Goal: Task Accomplishment & Management: Manage account settings

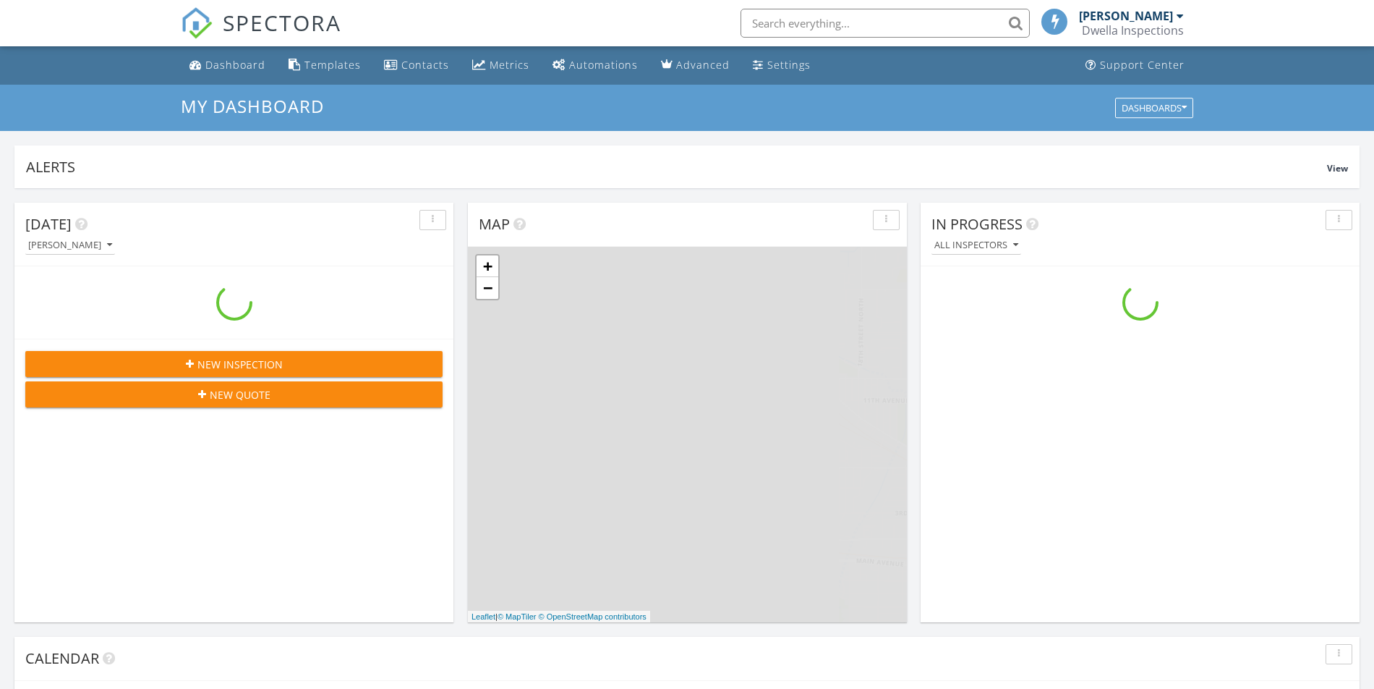
scroll to position [1339, 1397]
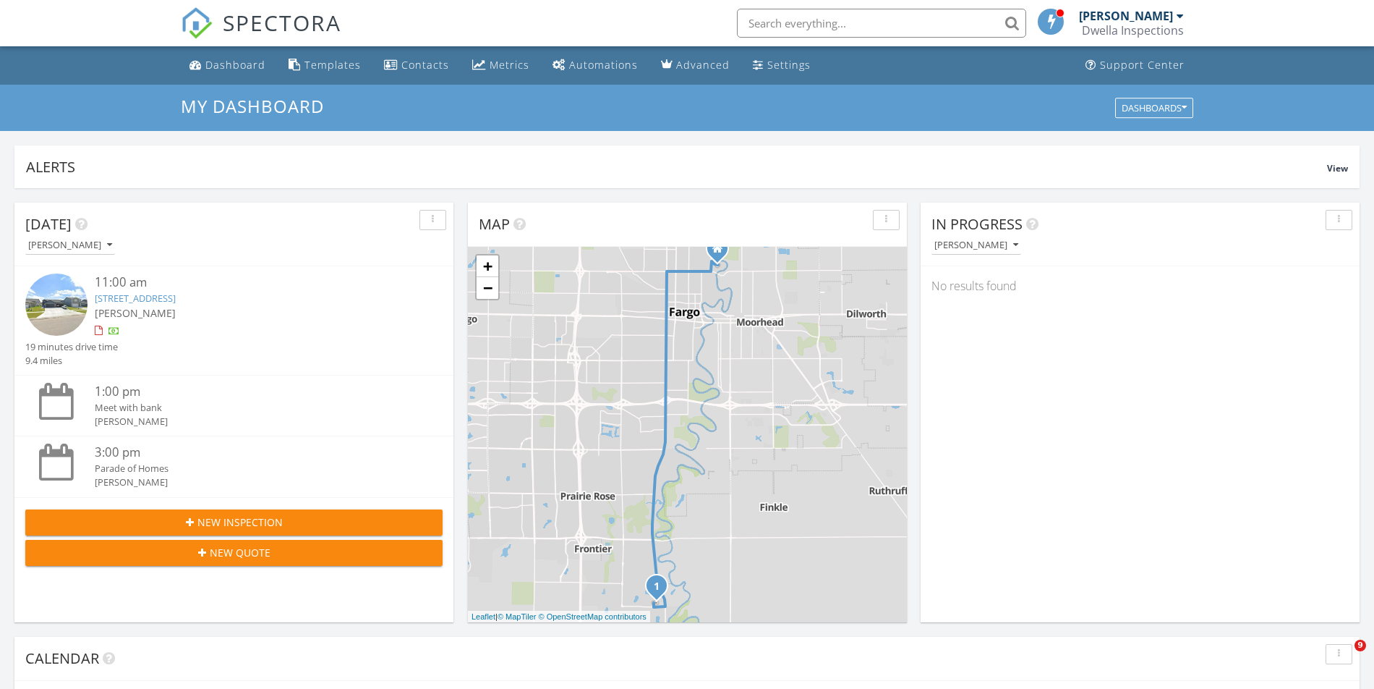
click at [176, 299] on link "[STREET_ADDRESS]" at bounding box center [135, 298] width 81 height 13
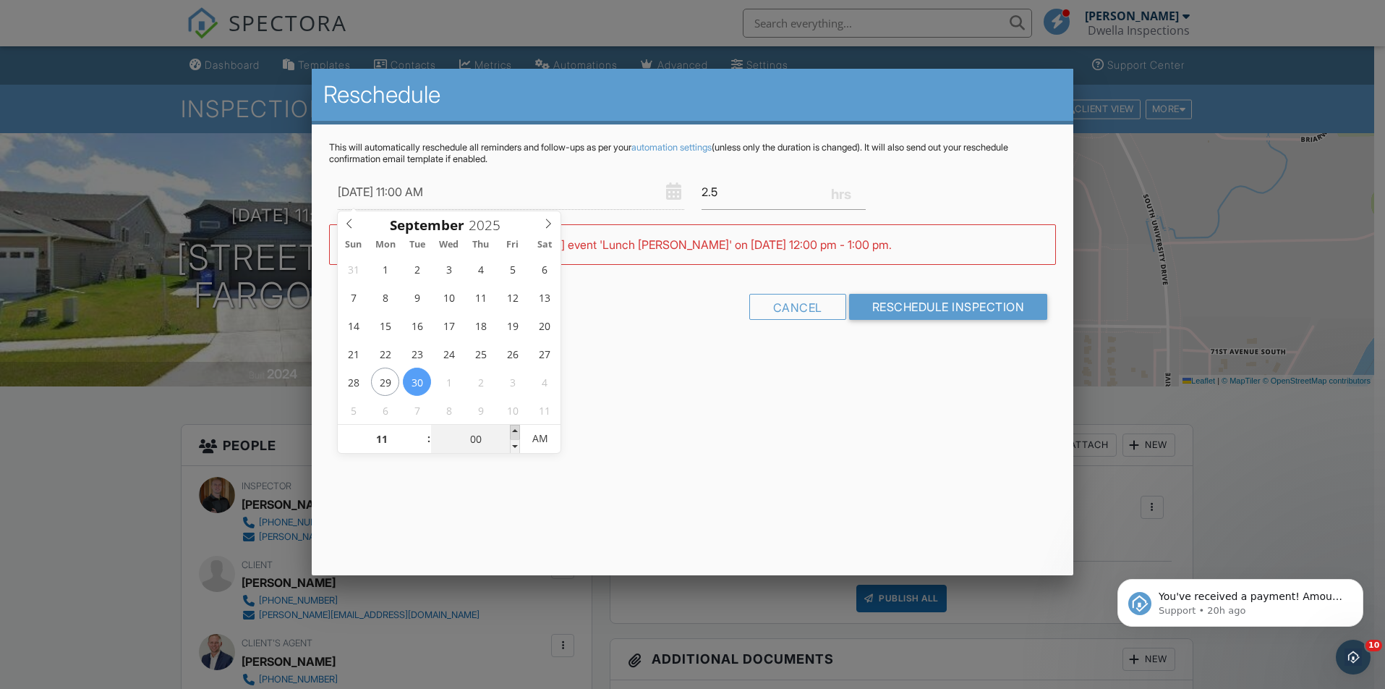
type input "09/30/2025 11:05 AM"
type input "05"
click at [511, 430] on span at bounding box center [515, 432] width 10 height 14
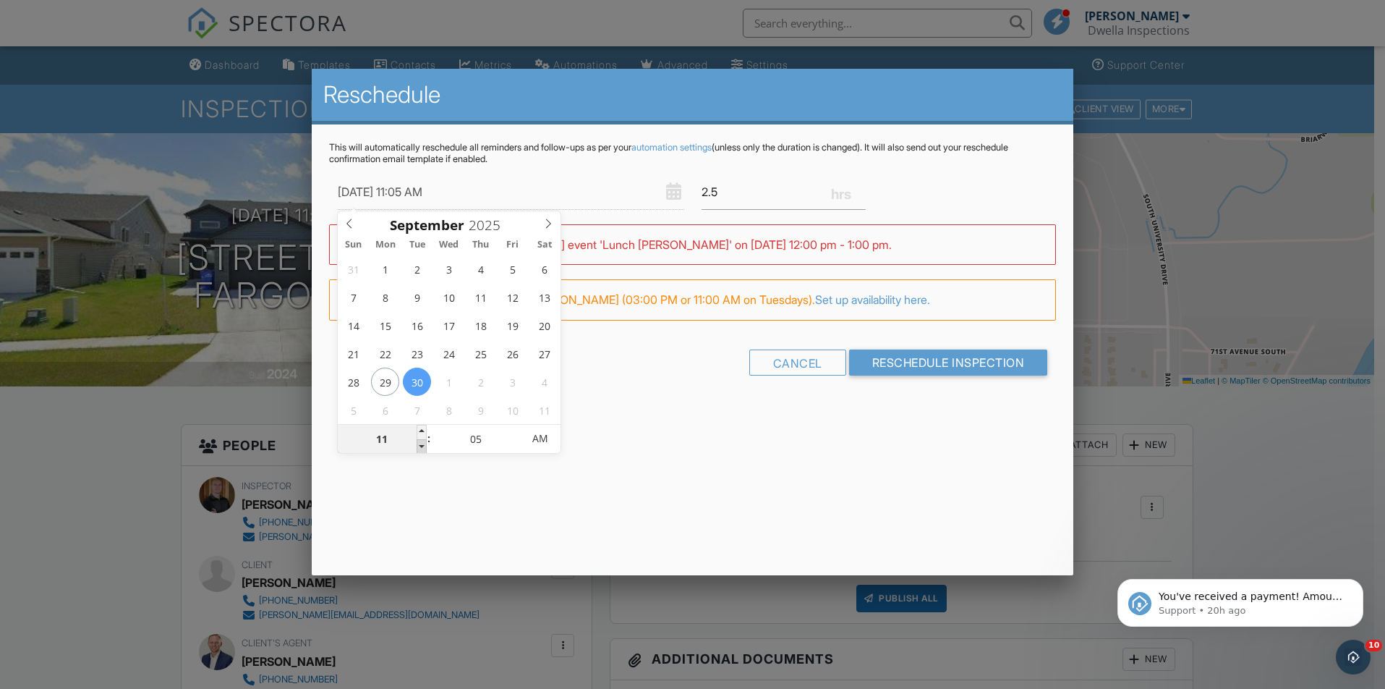
type input "09/30/2025 10:05 AM"
type input "10"
click at [421, 444] on span at bounding box center [422, 446] width 10 height 14
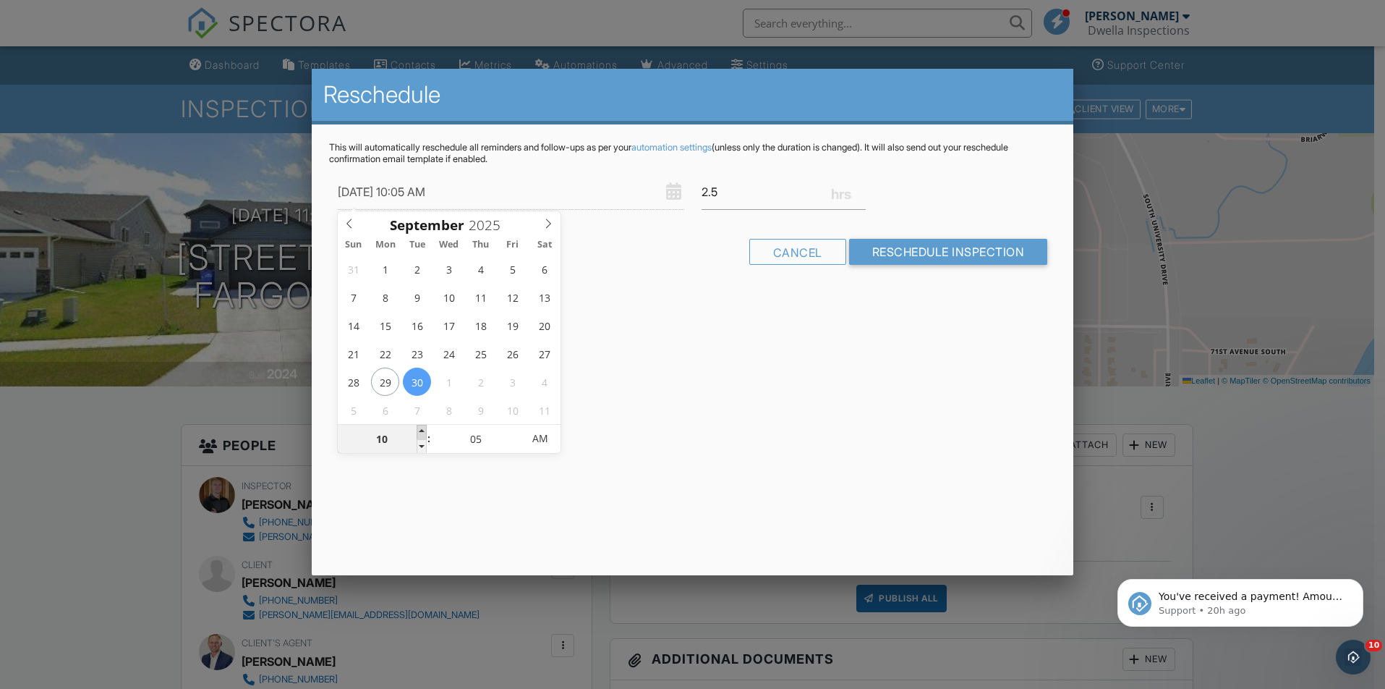
type input "09/30/2025 11:05 AM"
type input "11"
click at [420, 433] on span at bounding box center [422, 432] width 10 height 14
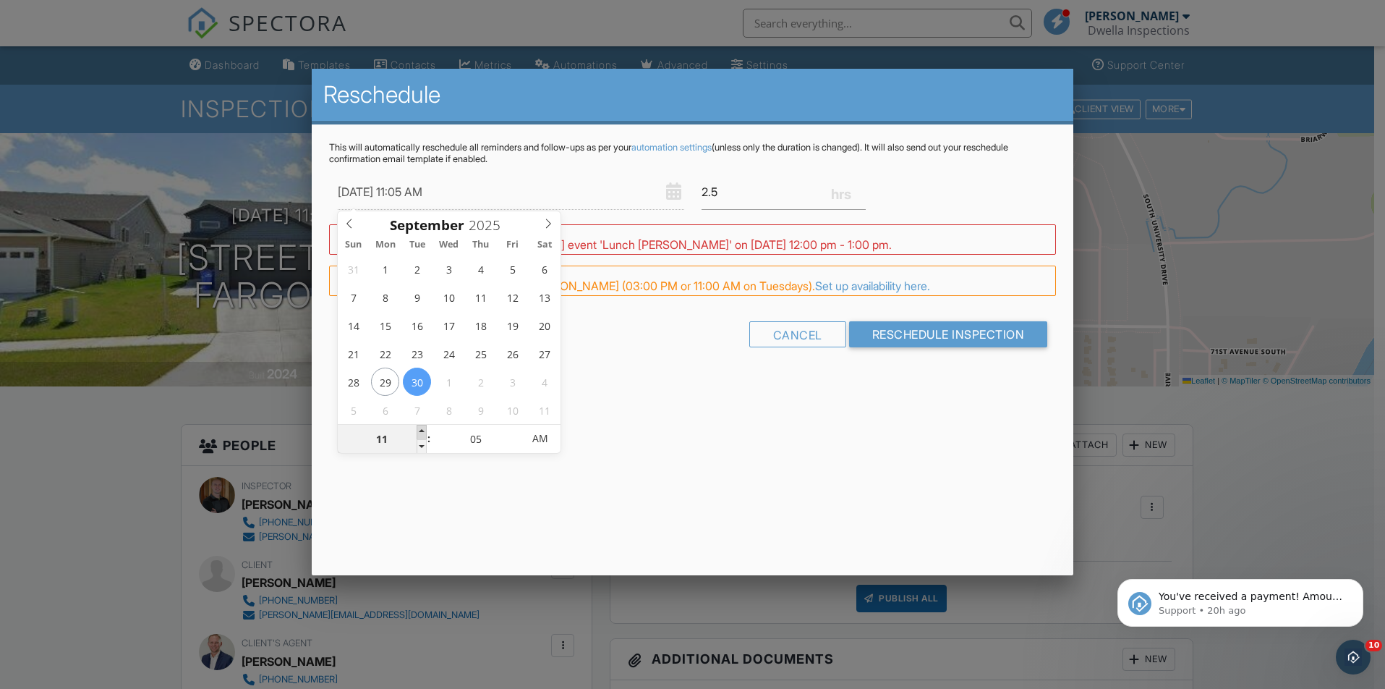
type input "09/30/2025 12:05 PM"
type input "12"
click at [420, 433] on span at bounding box center [422, 432] width 10 height 14
type input "09/30/2025 1:05 PM"
type input "01"
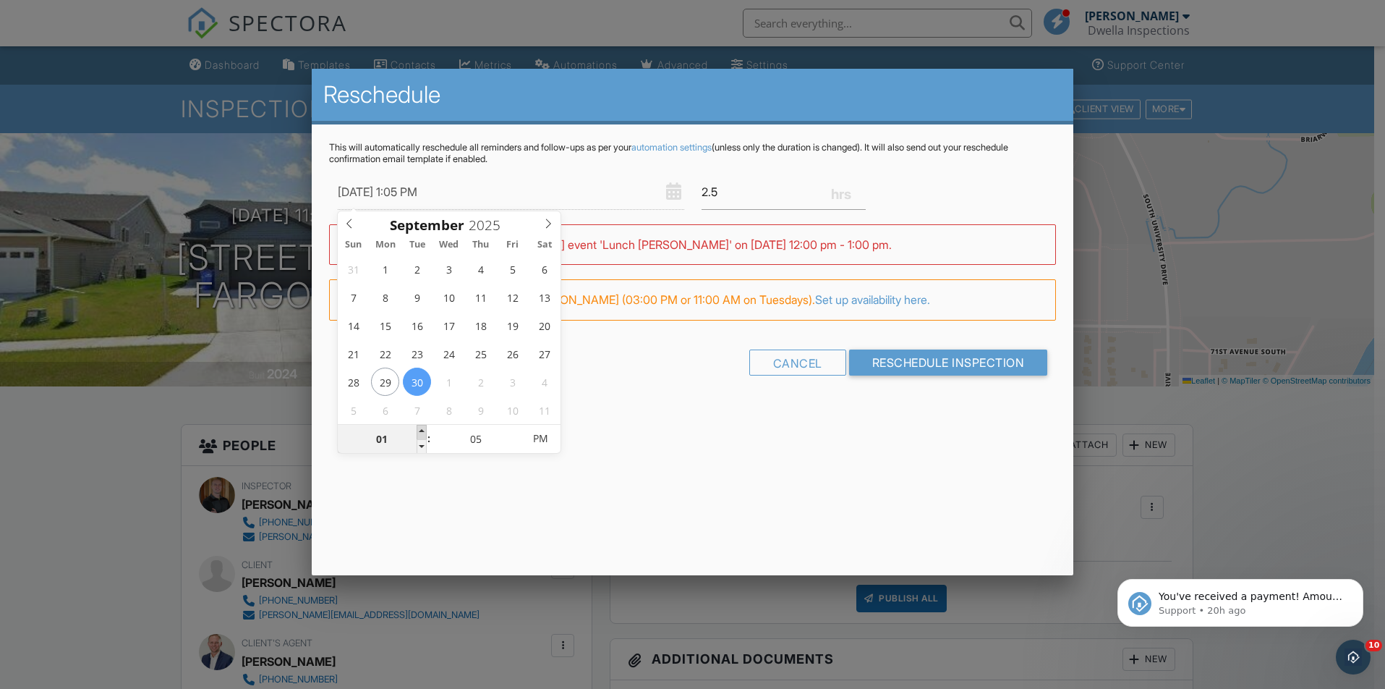
click at [420, 433] on span at bounding box center [422, 432] width 10 height 14
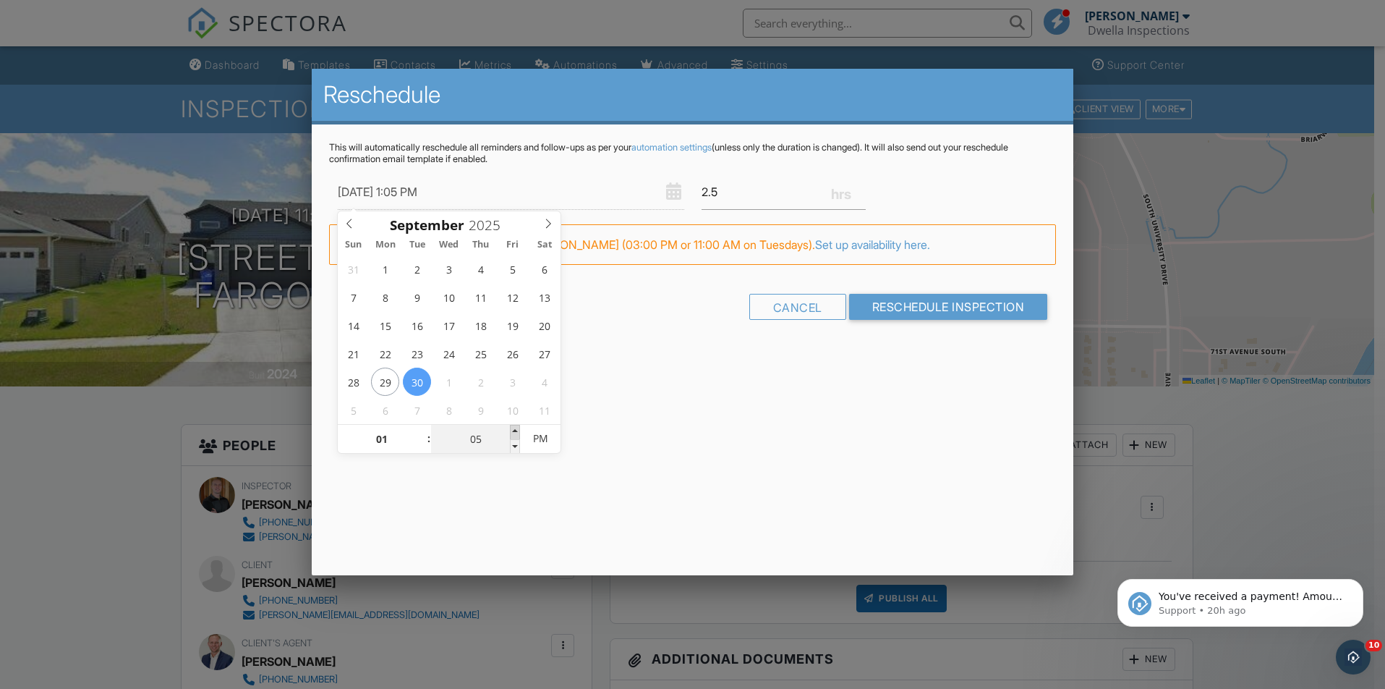
type input "09/30/2025 1:10 PM"
type input "10"
click at [514, 434] on span at bounding box center [515, 432] width 10 height 14
type input "09/30/2025 1:15 PM"
type input "15"
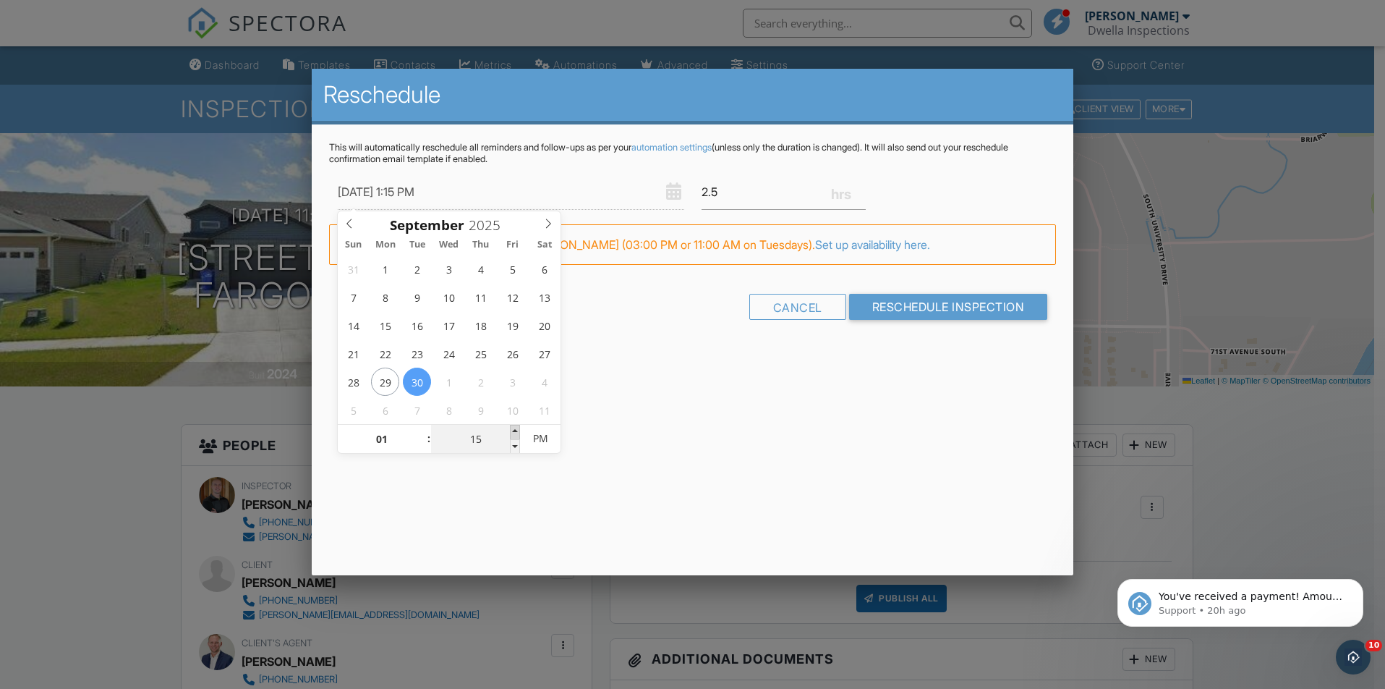
click at [514, 434] on span at bounding box center [515, 432] width 10 height 14
type input "09/30/2025 1:20 PM"
type input "20"
click at [514, 434] on span at bounding box center [515, 432] width 10 height 14
type input "09/30/2025 1:25 PM"
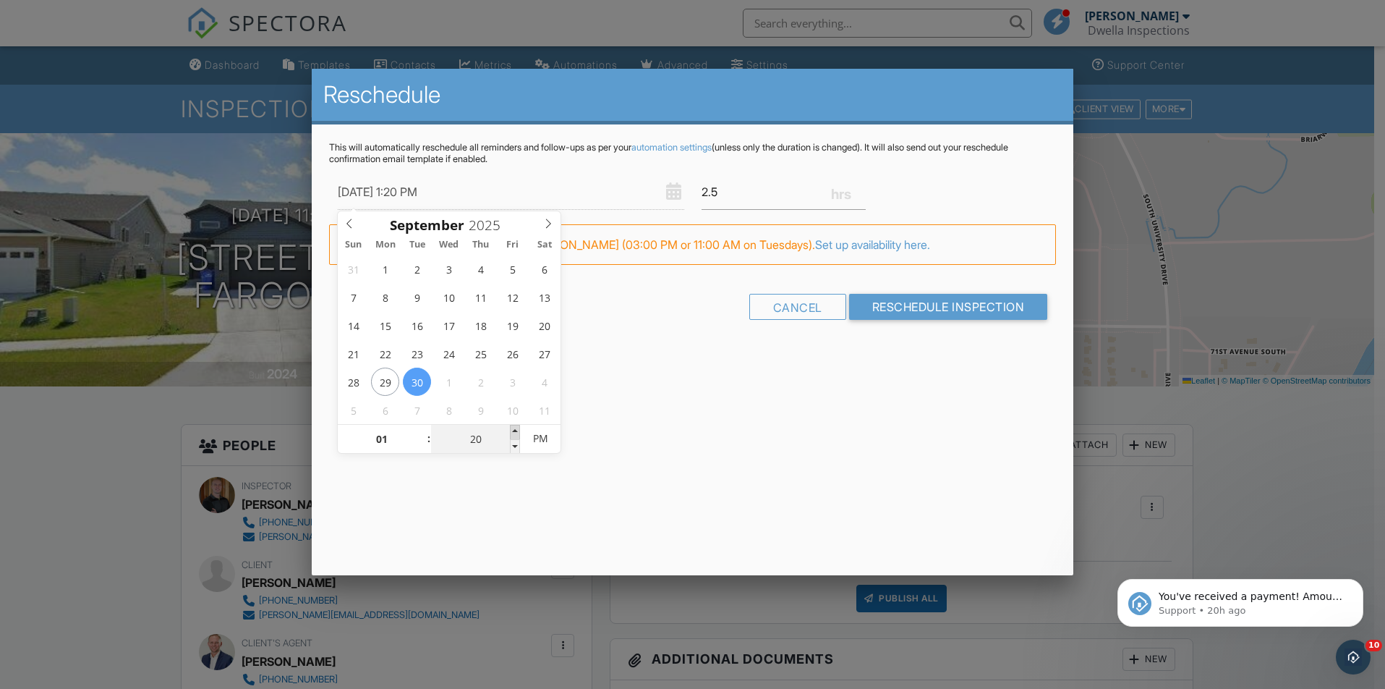
type input "25"
click at [514, 434] on span at bounding box center [515, 432] width 10 height 14
type input "[DATE] 1:30 PM"
type input "30"
click at [514, 434] on span at bounding box center [515, 432] width 10 height 14
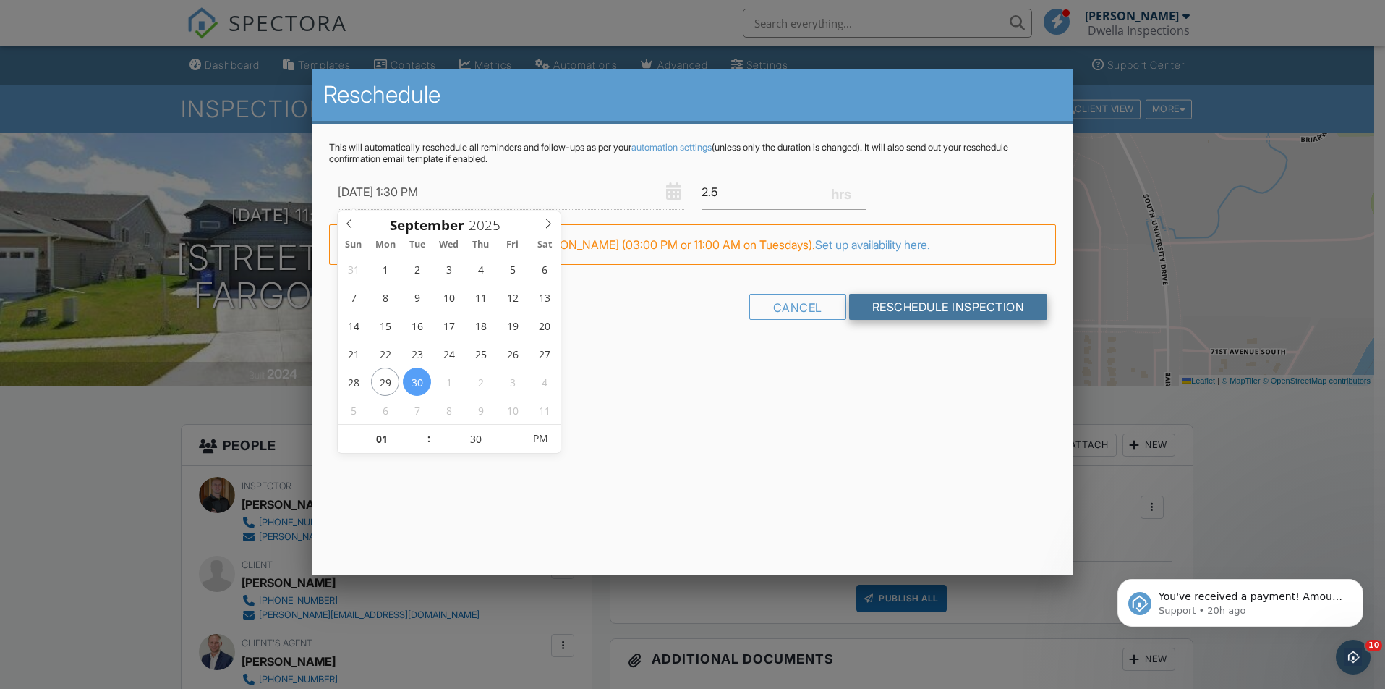
click at [936, 307] on input "Reschedule Inspection" at bounding box center [948, 307] width 199 height 26
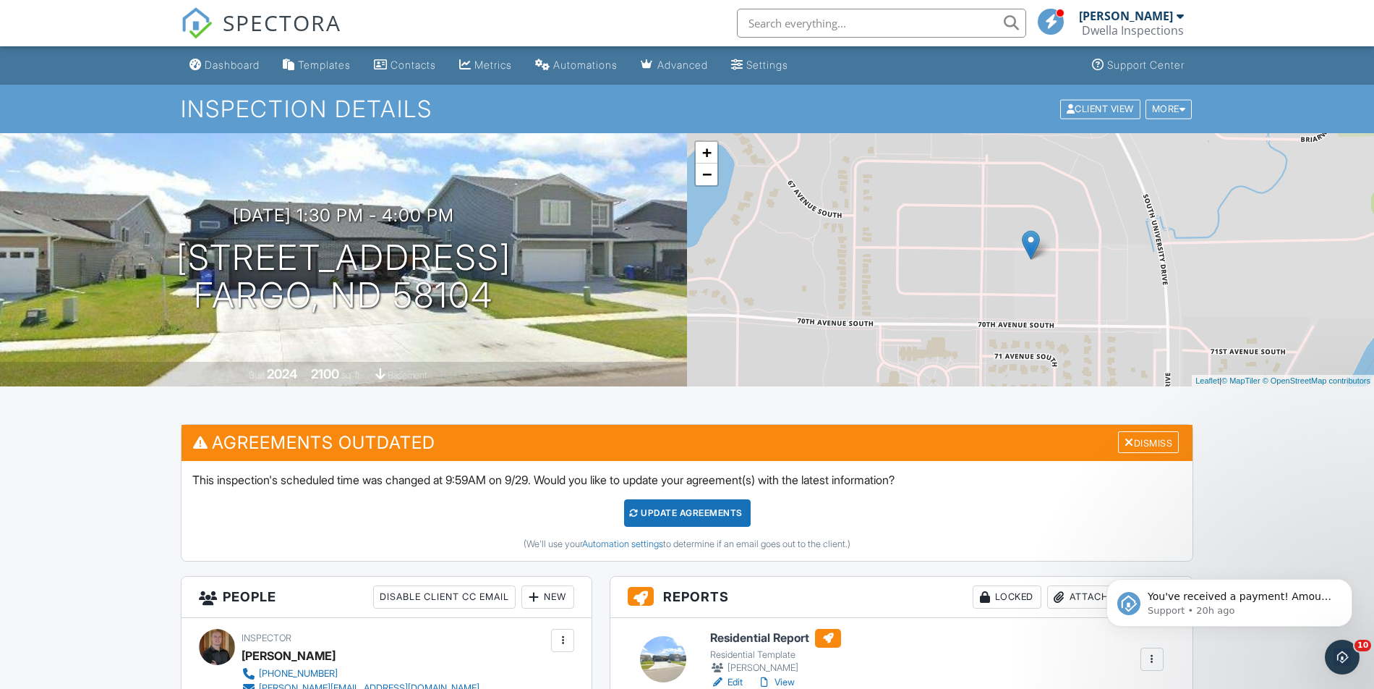
click at [724, 514] on div "Update Agreements" at bounding box center [687, 512] width 127 height 27
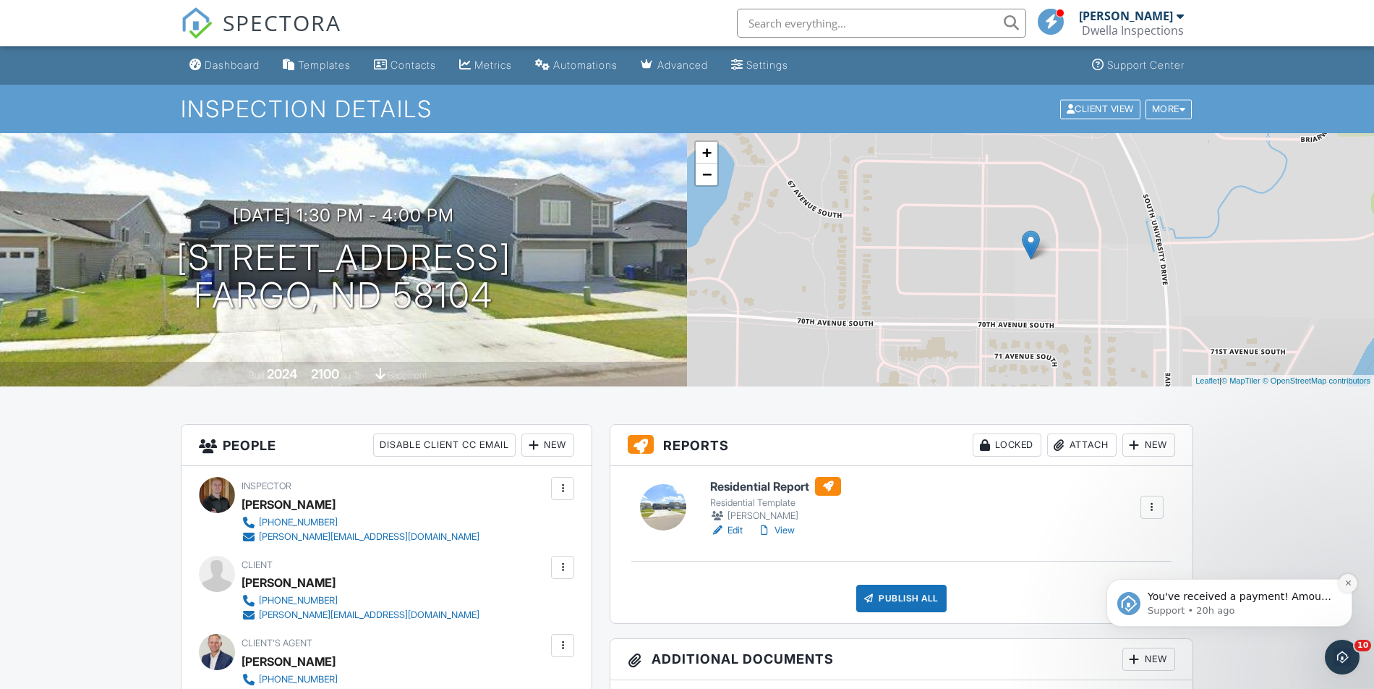
click at [1349, 585] on icon "Dismiss notification" at bounding box center [1349, 583] width 8 height 8
